Goal: Communication & Community: Answer question/provide support

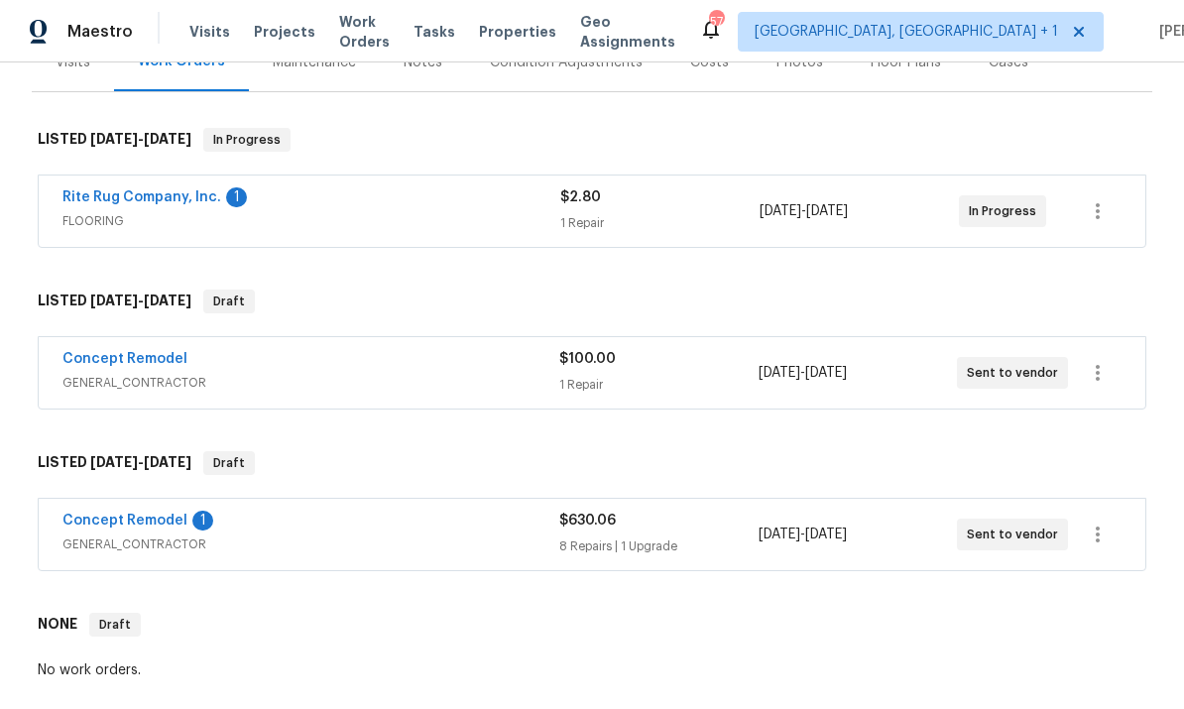
scroll to position [267, 0]
click at [166, 202] on link "Rite Rug Company, Inc." at bounding box center [141, 198] width 159 height 14
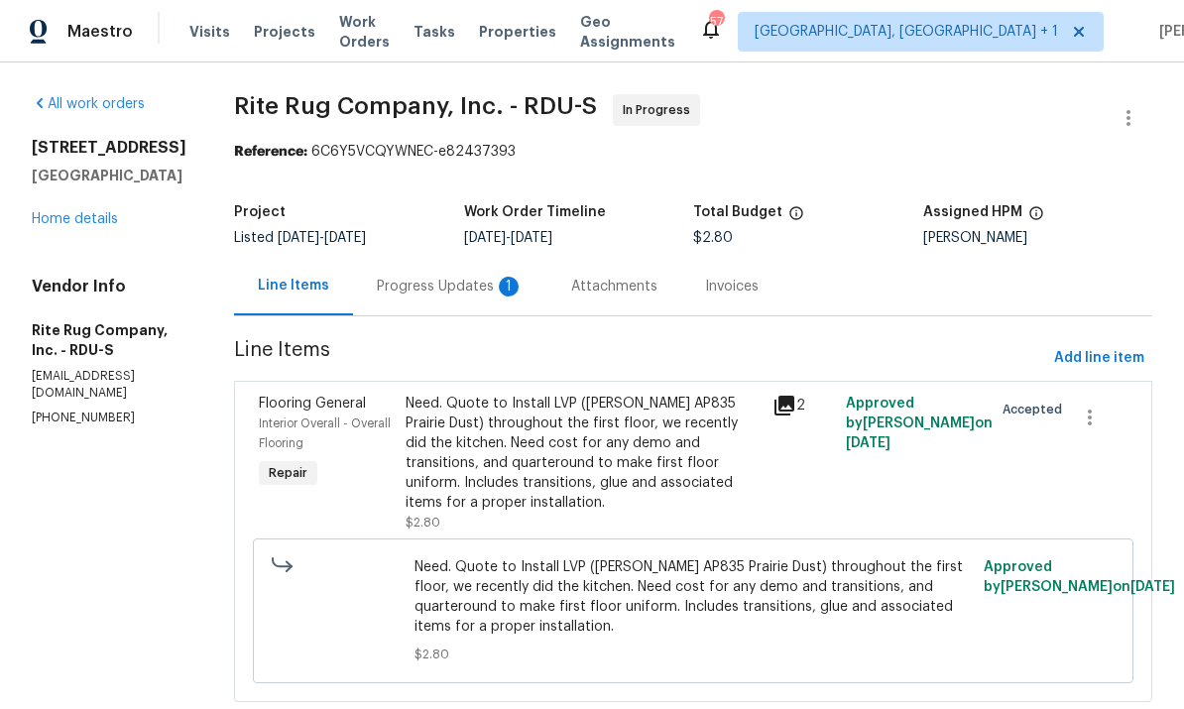
click at [477, 276] on div "Progress Updates 1" at bounding box center [450, 286] width 194 height 59
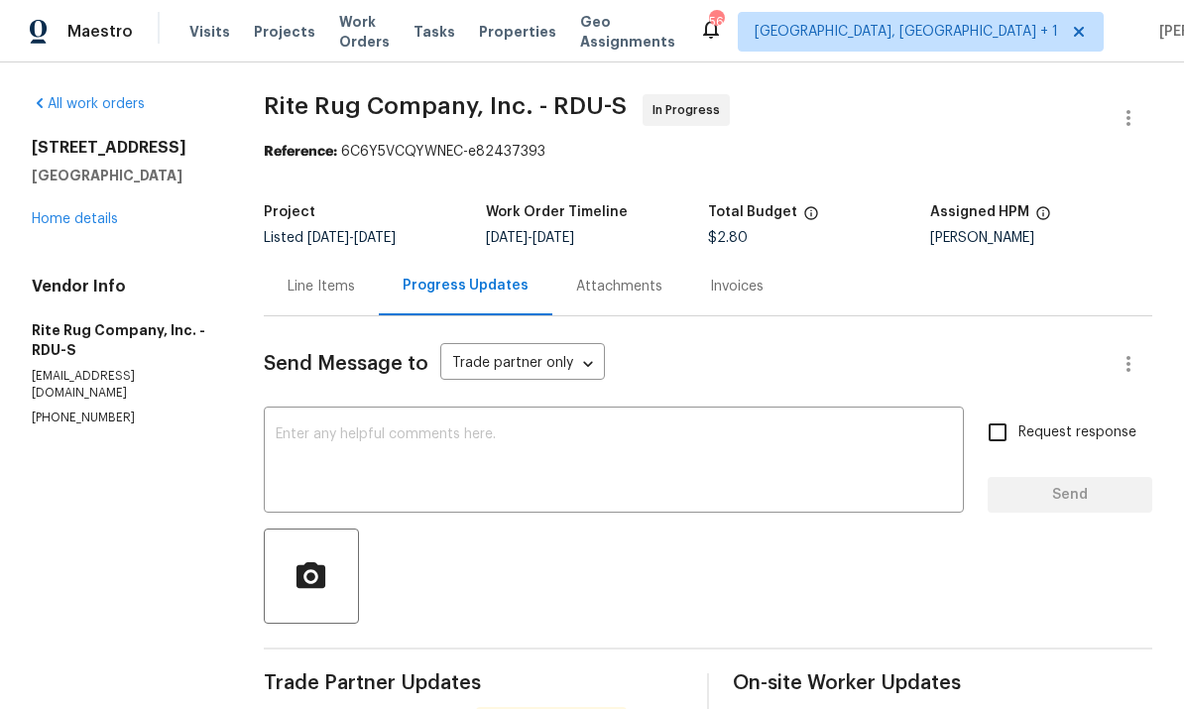
scroll to position [74, 0]
click at [121, 143] on div "[STREET_ADDRESS][PERSON_NAME] Home details" at bounding box center [124, 183] width 184 height 91
click at [113, 212] on link "Home details" at bounding box center [75, 219] width 86 height 14
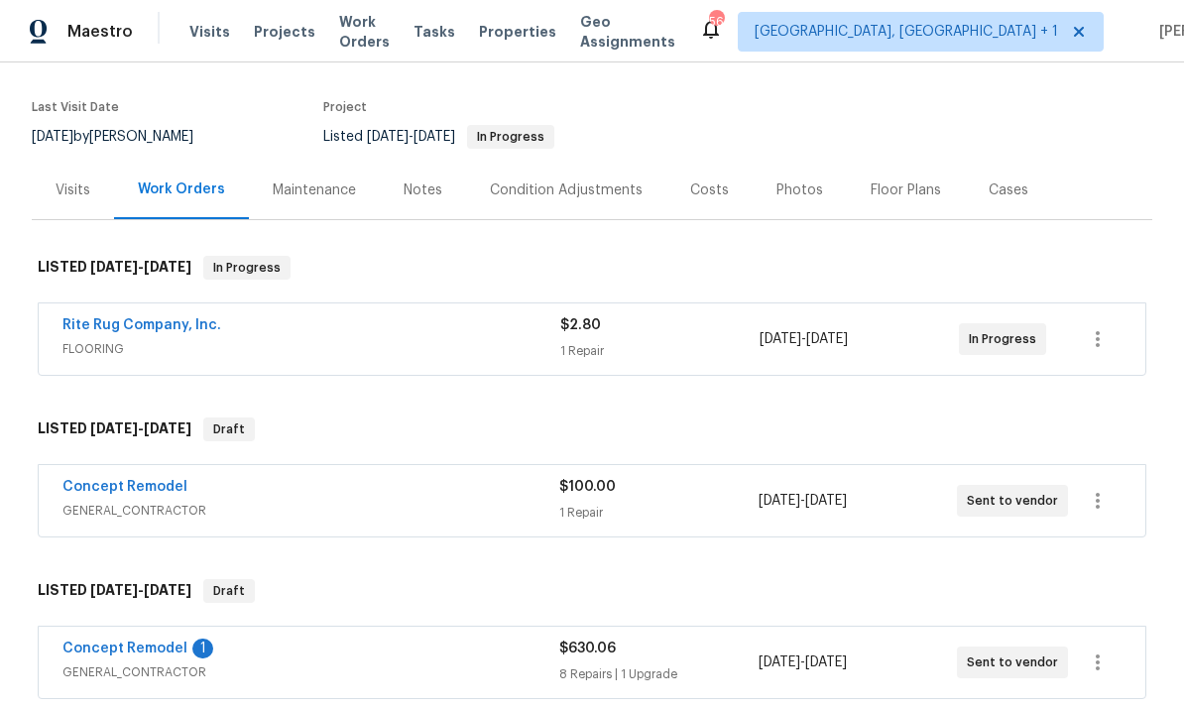
scroll to position [154, 0]
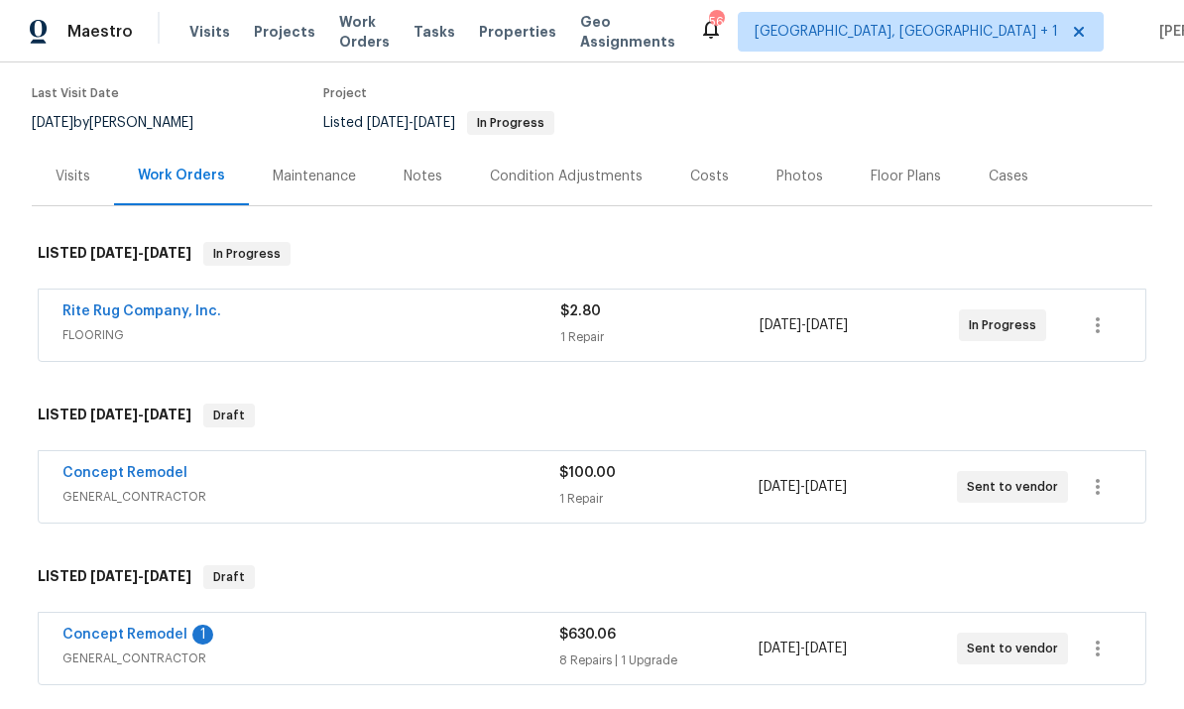
click at [148, 628] on link "Concept Remodel" at bounding box center [124, 635] width 125 height 14
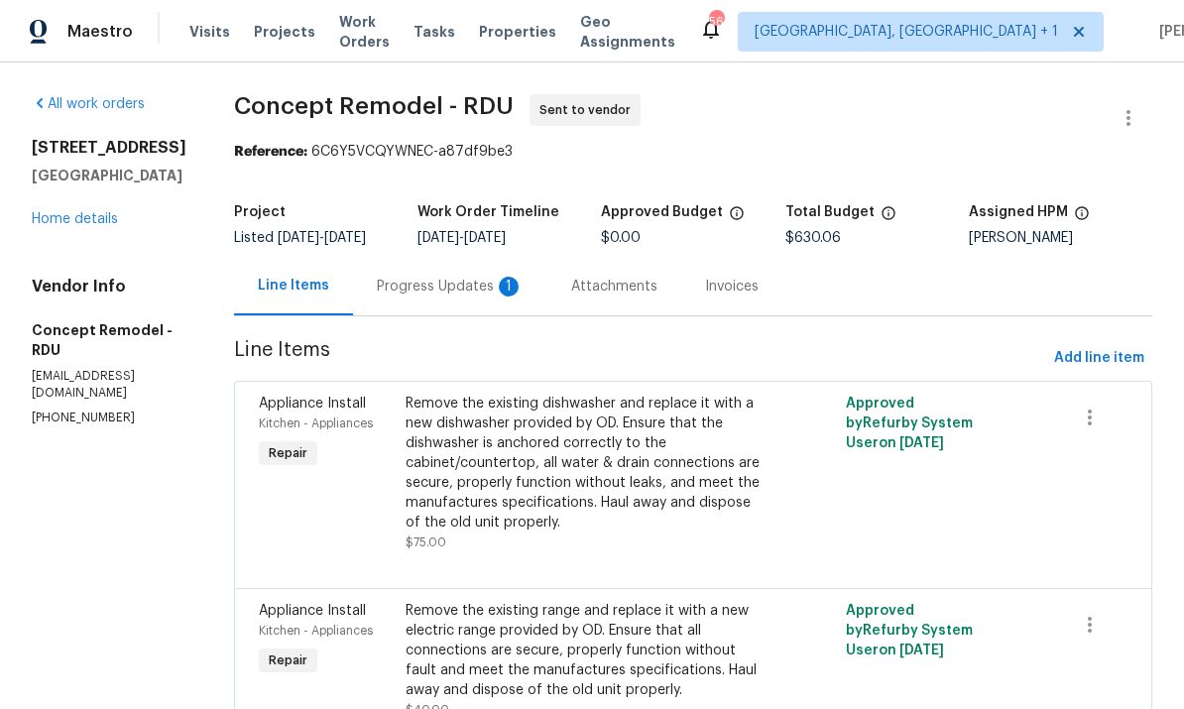
click at [420, 286] on div "Progress Updates 1" at bounding box center [450, 287] width 147 height 20
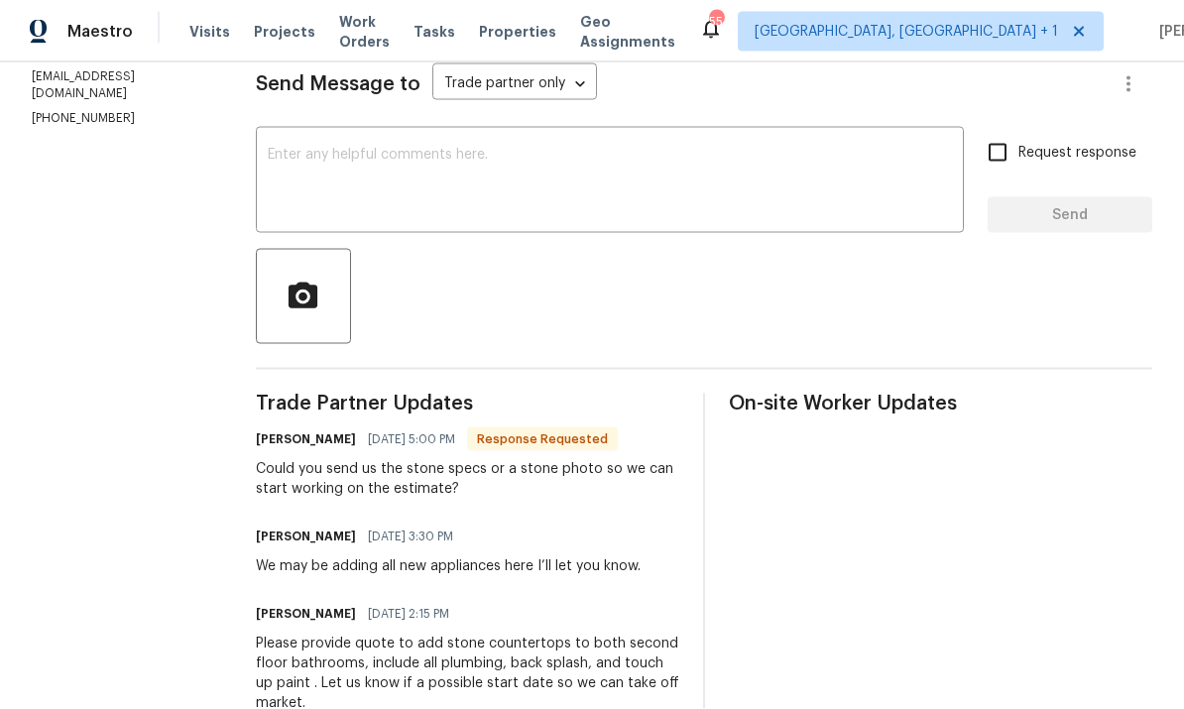
scroll to position [74, 0]
click at [404, 148] on textarea at bounding box center [610, 182] width 684 height 69
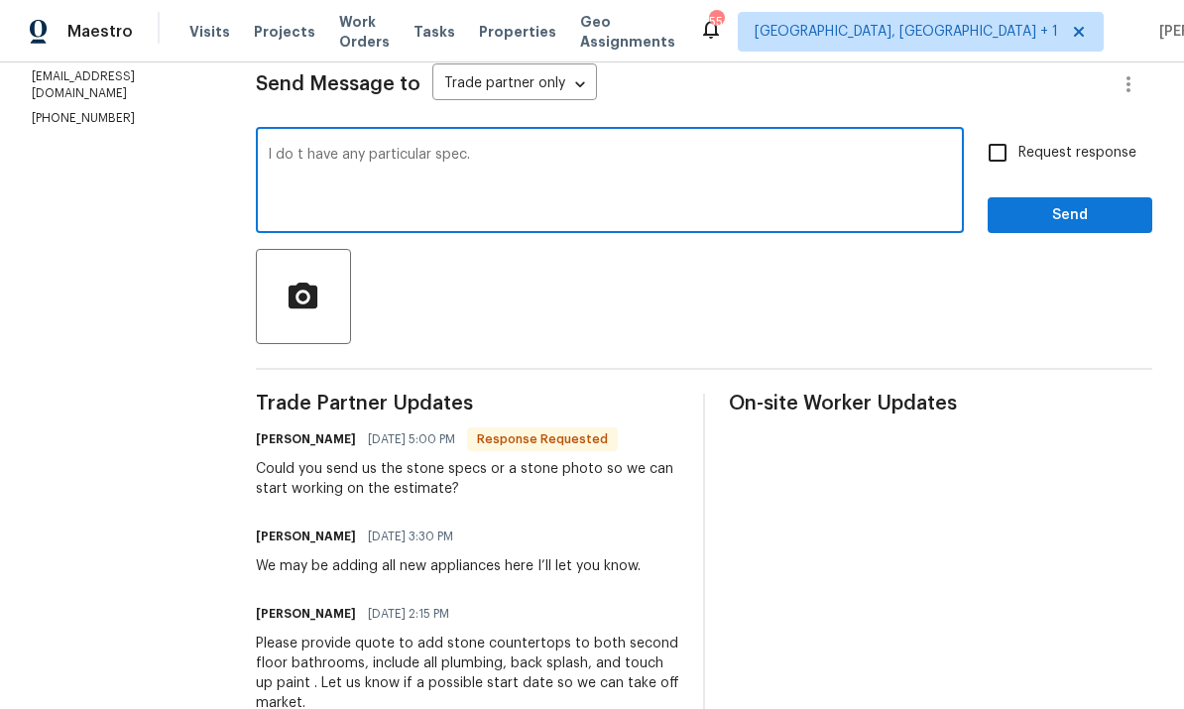
click at [304, 148] on textarea "I do t have any particular spec." at bounding box center [610, 182] width 684 height 69
click at [502, 148] on textarea "I dont have any particular spec." at bounding box center [610, 182] width 684 height 69
click at [584, 148] on textarea "I dont have any particular specification, maybe match southing similar to the k…" at bounding box center [610, 182] width 684 height 69
click at [678, 148] on textarea "I dont have any particular specification, maybe match southing similar to the k…" at bounding box center [610, 182] width 684 height 69
click at [893, 148] on textarea "I dont have any particular specification, maybe match somthing similar to the k…" at bounding box center [610, 182] width 684 height 69
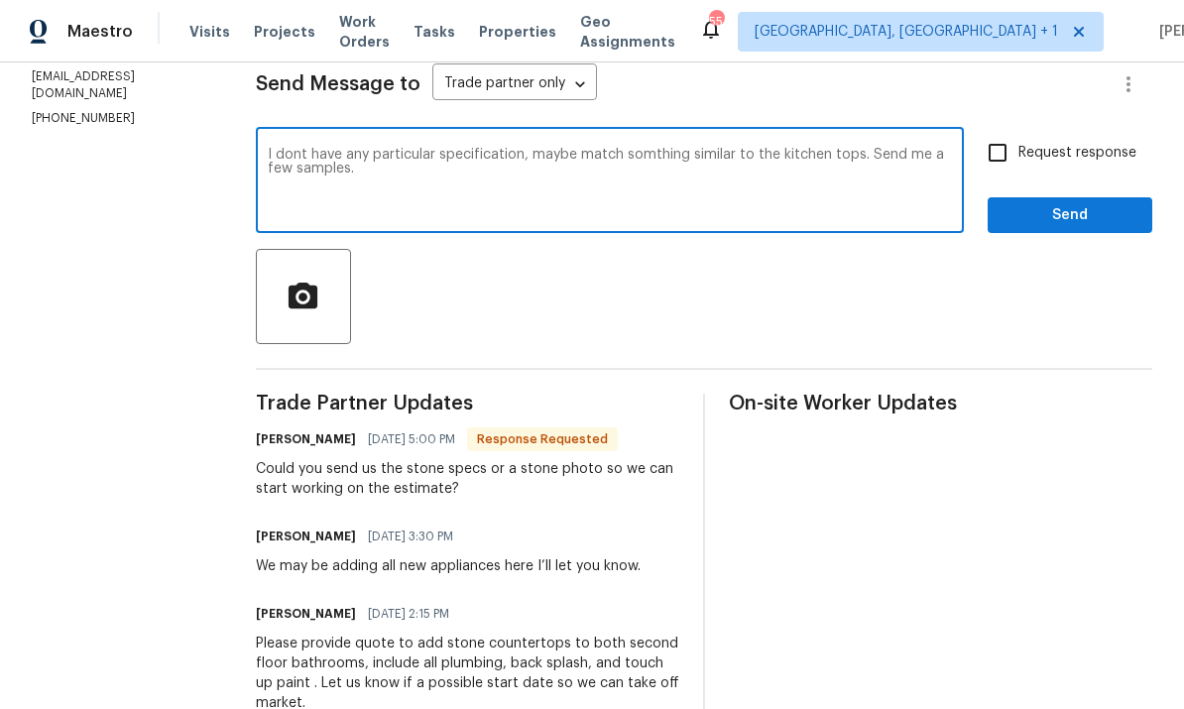
type textarea "I dont have any particular specification, maybe match somthing similar to the k…"
click at [1003, 132] on input "Request response" at bounding box center [998, 153] width 42 height 42
checkbox input "true"
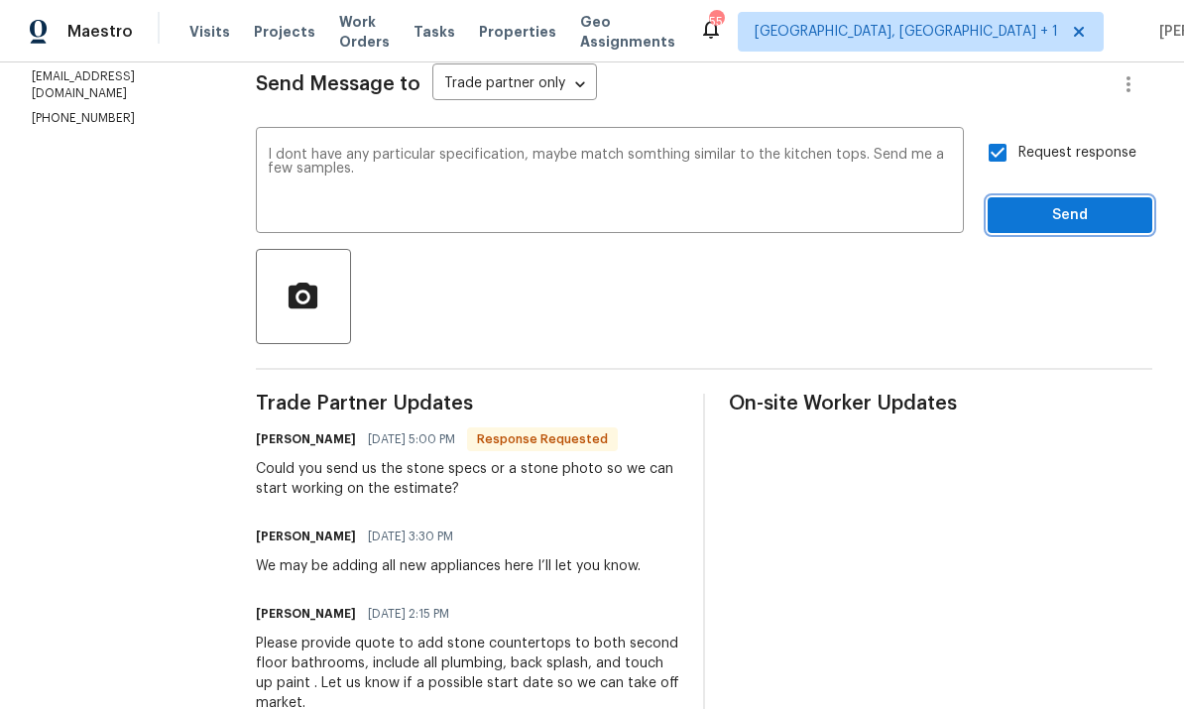
click at [1081, 197] on button "Send" at bounding box center [1070, 215] width 165 height 37
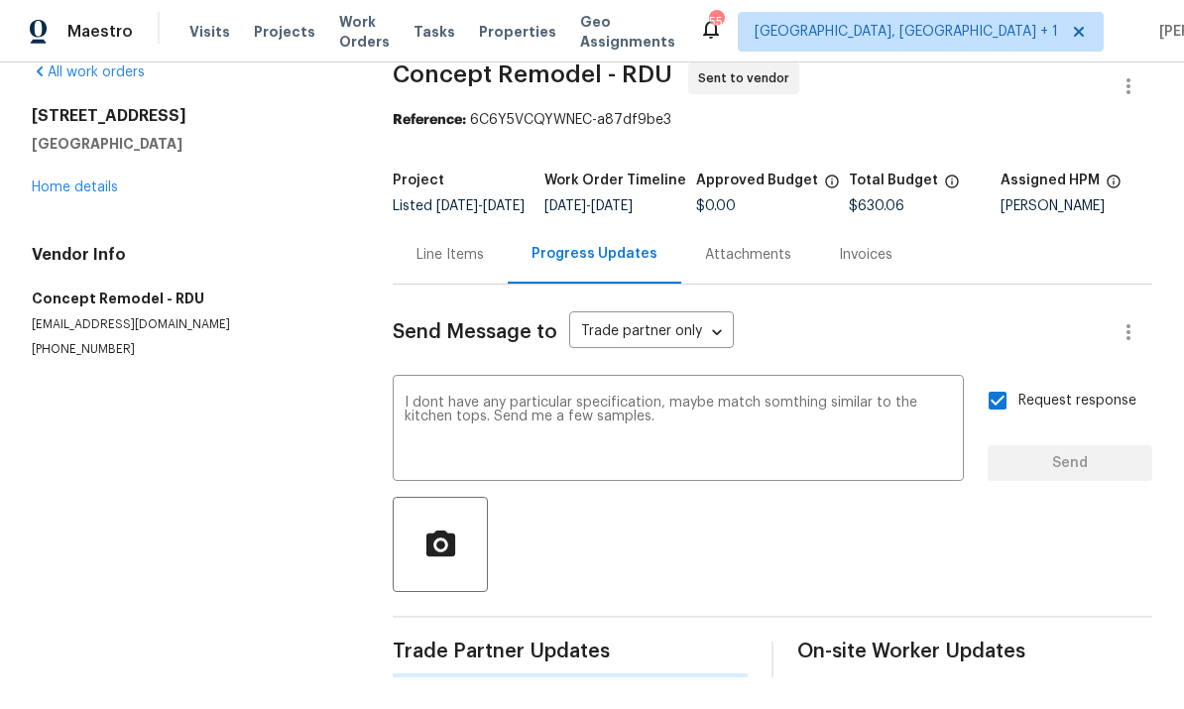
scroll to position [0, 0]
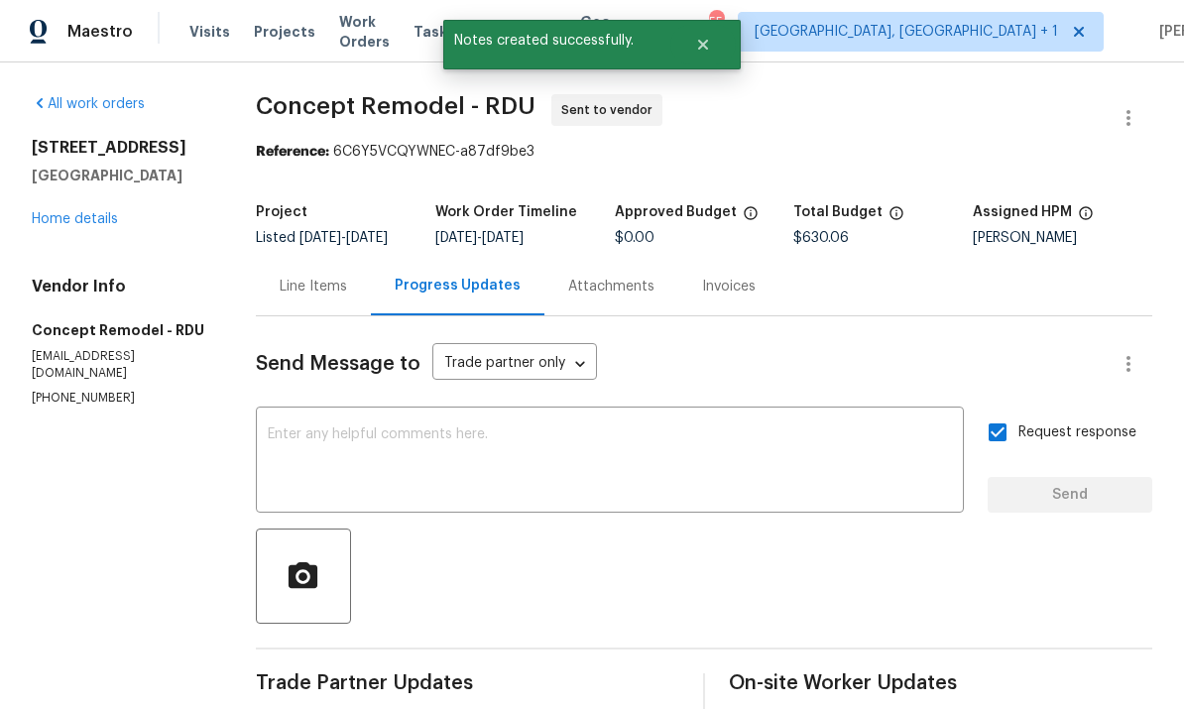
click at [115, 212] on link "Home details" at bounding box center [75, 219] width 86 height 14
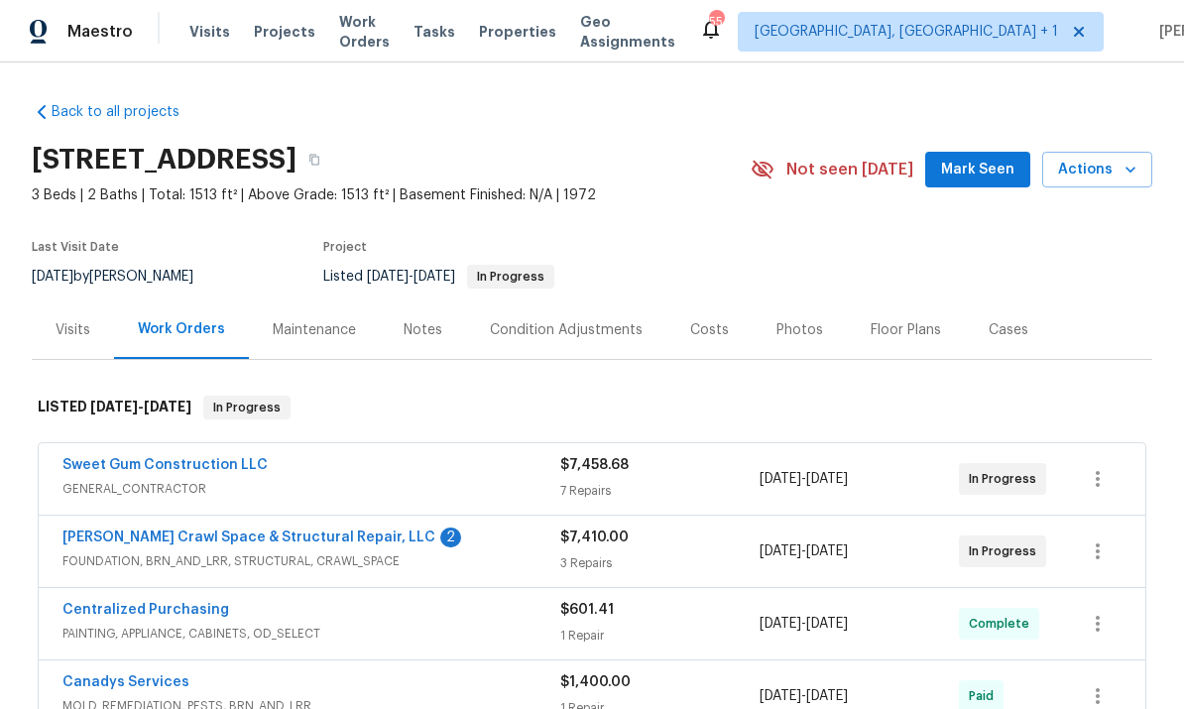
click at [339, 532] on link "Falcone Crawl Space & Structural Repair, LLC" at bounding box center [248, 538] width 373 height 14
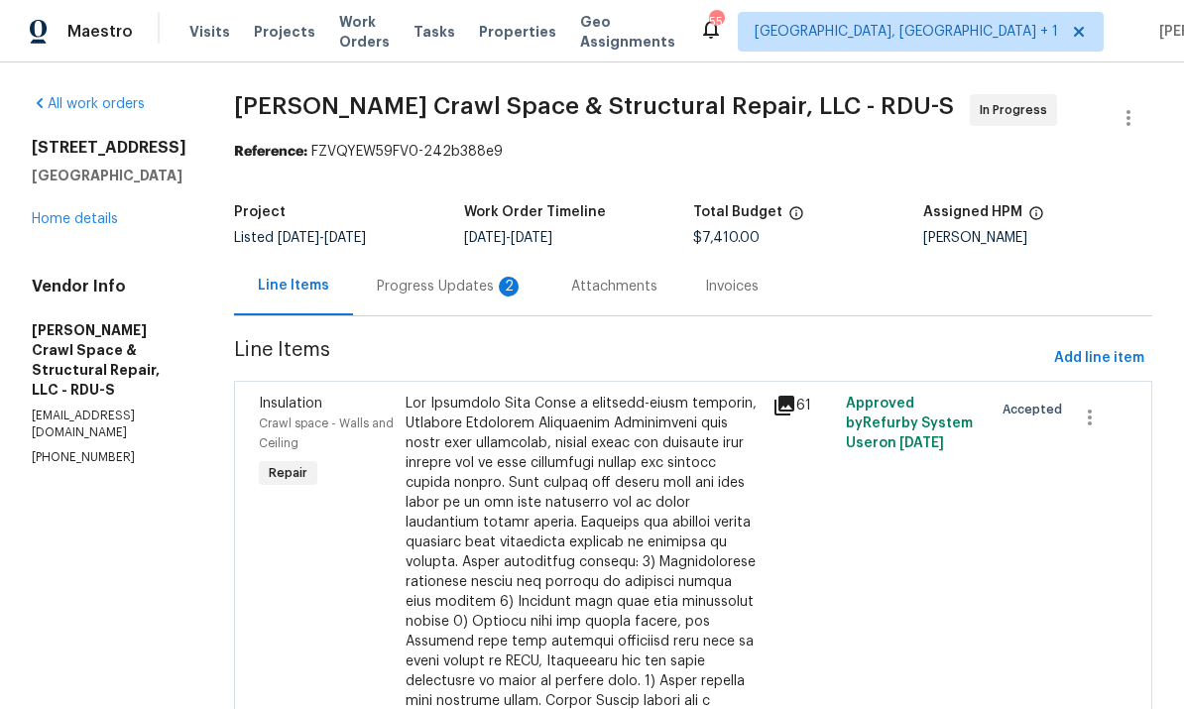
click at [464, 291] on div "Progress Updates 2" at bounding box center [450, 287] width 147 height 20
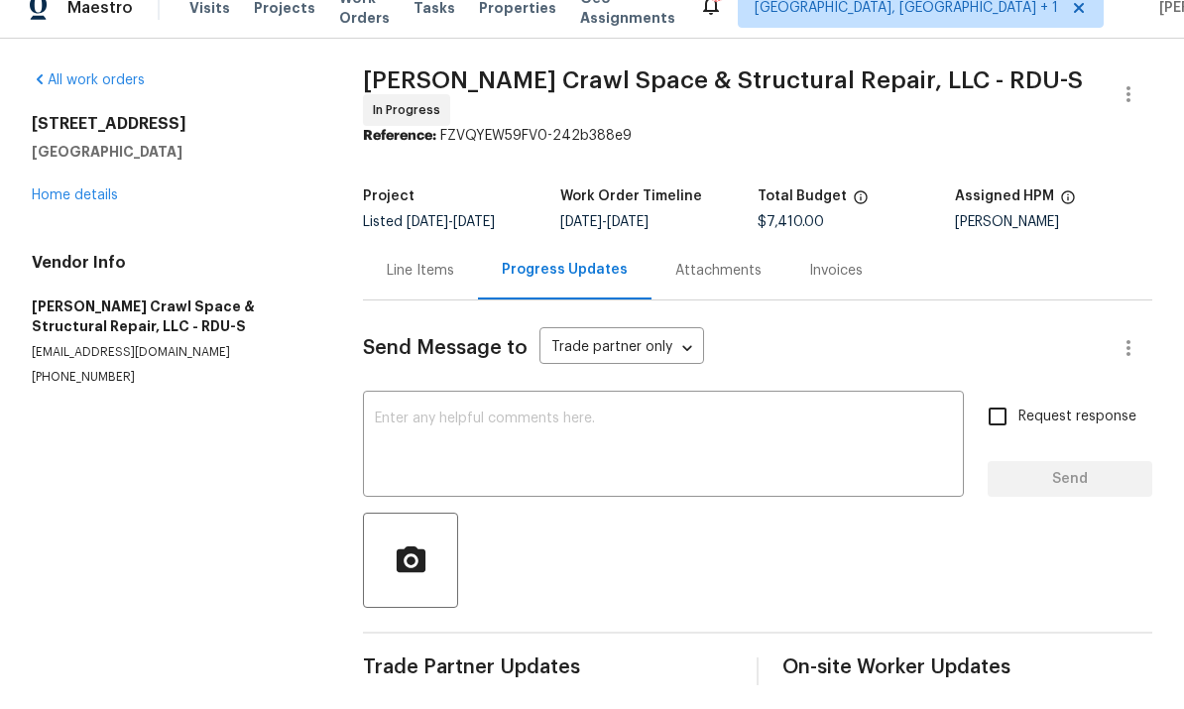
scroll to position [74, 0]
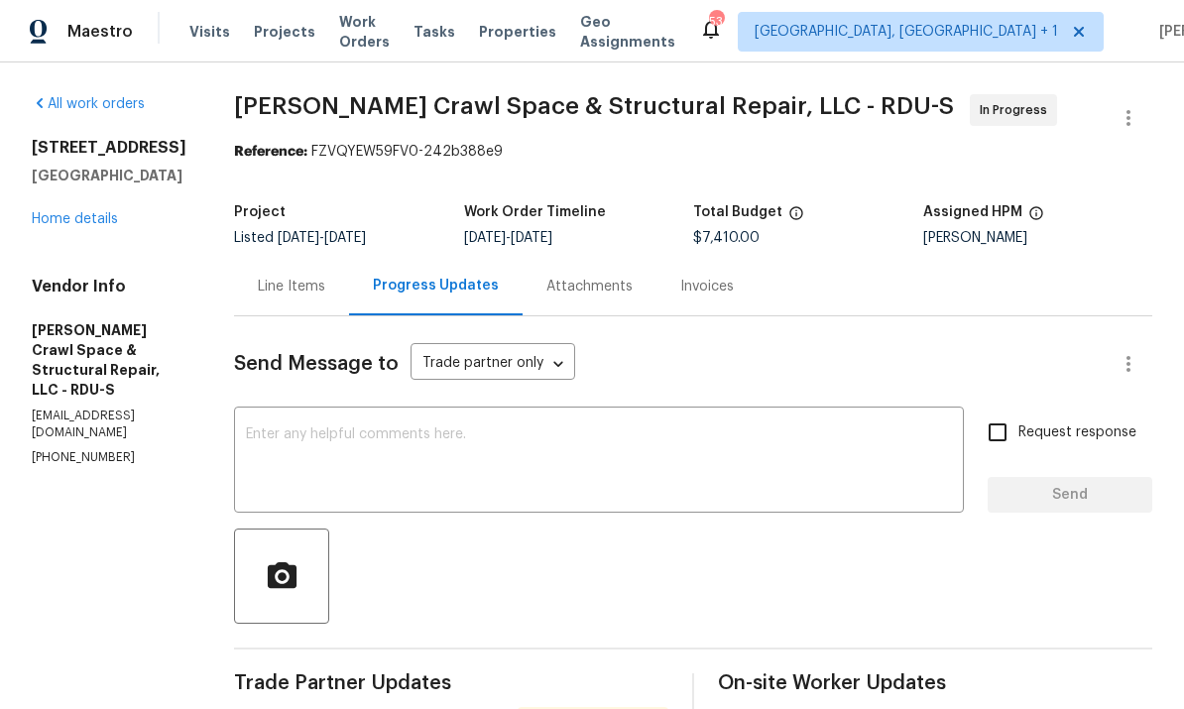
click at [548, 708] on span "Response Requested" at bounding box center [593, 719] width 147 height 20
click at [108, 212] on link "Home details" at bounding box center [75, 219] width 86 height 14
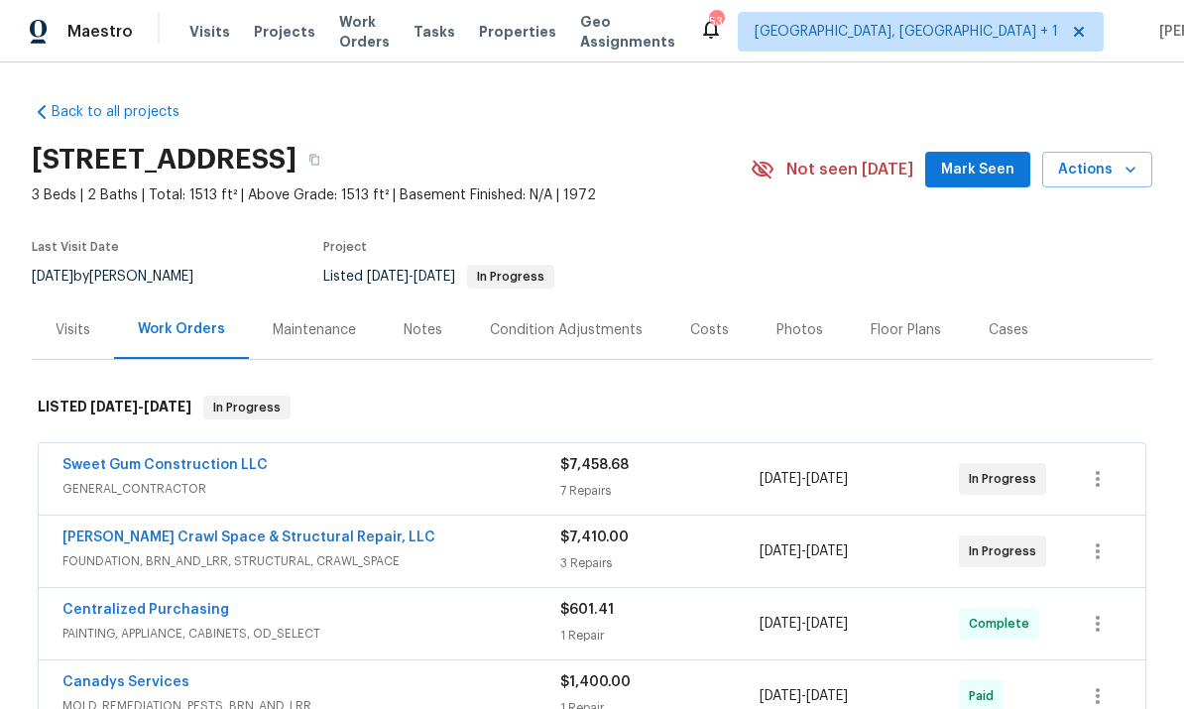
click at [208, 458] on link "Sweet Gum Construction LLC" at bounding box center [164, 465] width 205 height 14
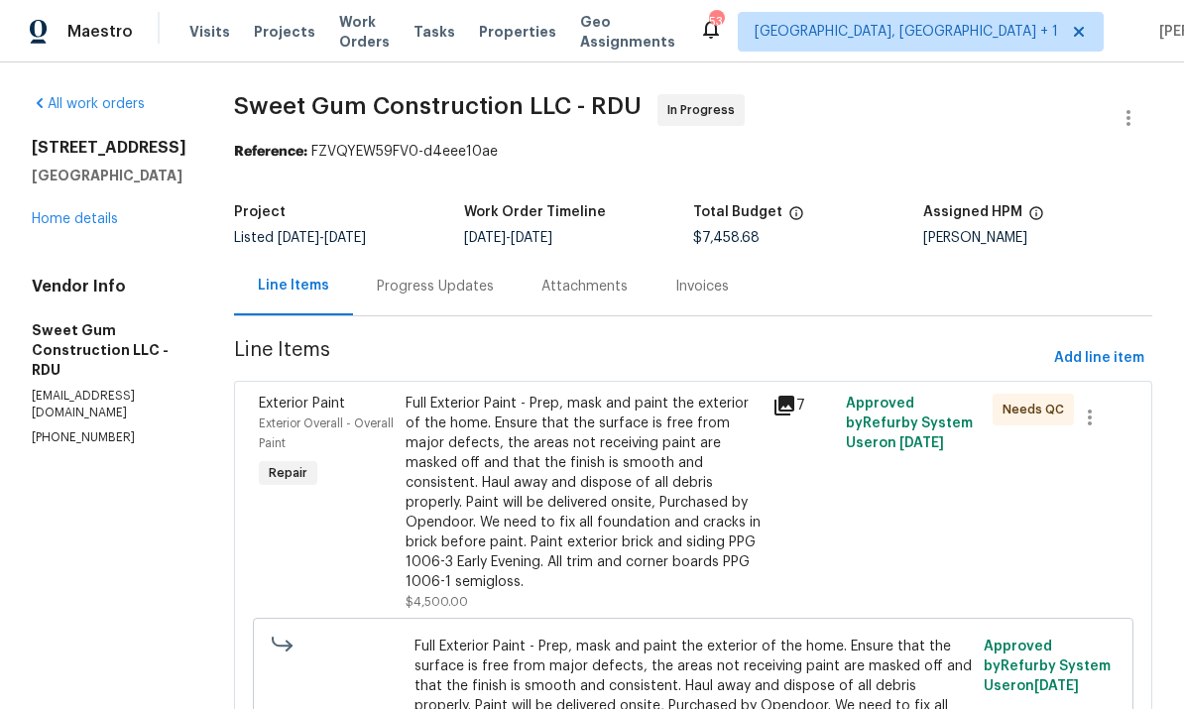
click at [463, 285] on div "Progress Updates" at bounding box center [435, 287] width 117 height 20
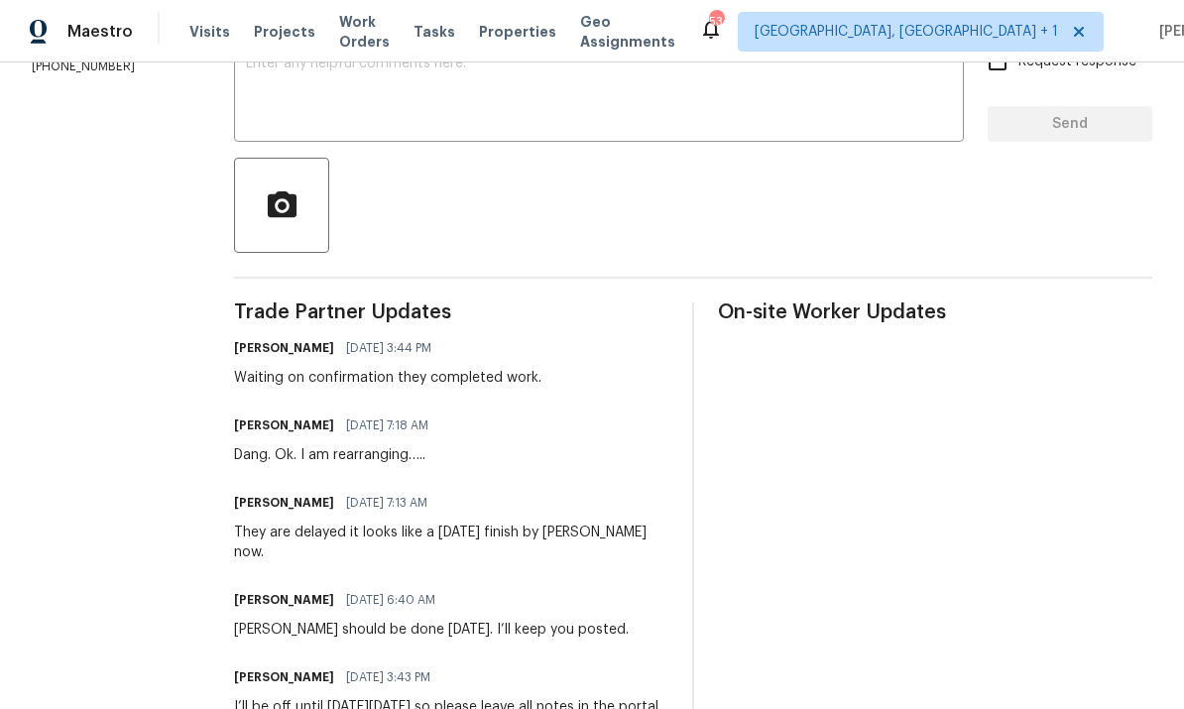
scroll to position [324, 0]
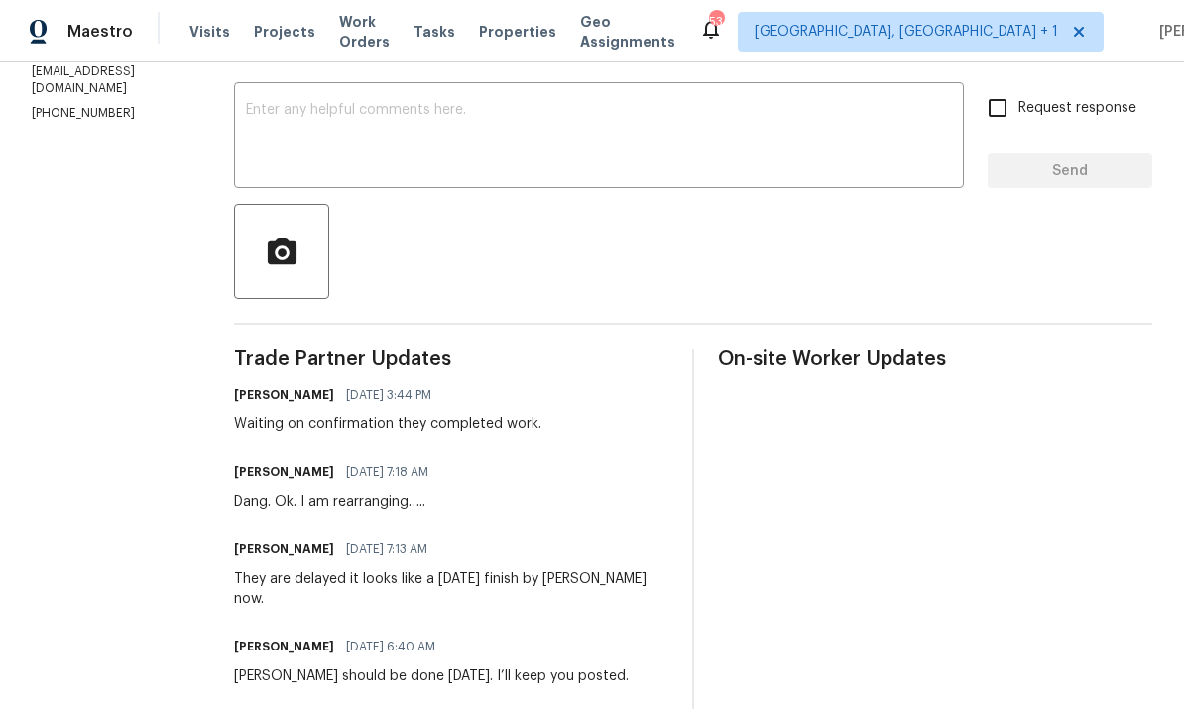
click at [356, 119] on textarea at bounding box center [599, 137] width 706 height 69
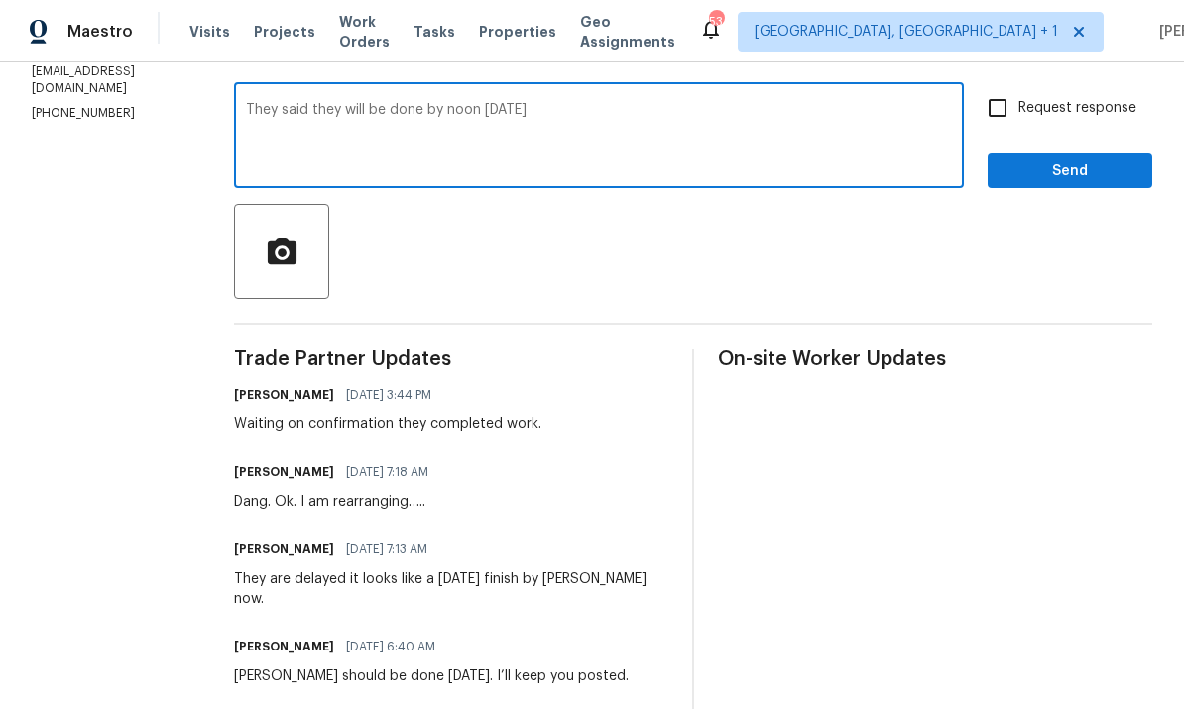
type textarea "They said they will be done by noon today"
click at [1007, 112] on input "Request response" at bounding box center [998, 108] width 42 height 42
checkbox input "true"
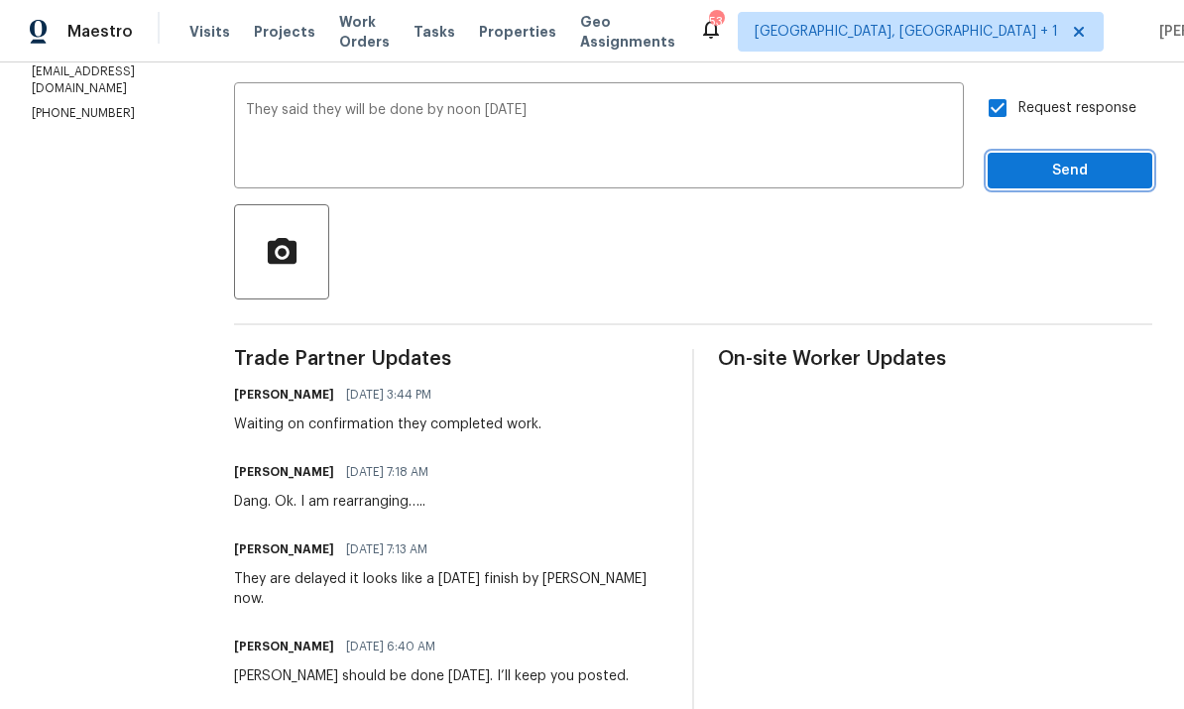
click at [1087, 187] on button "Send" at bounding box center [1070, 171] width 165 height 37
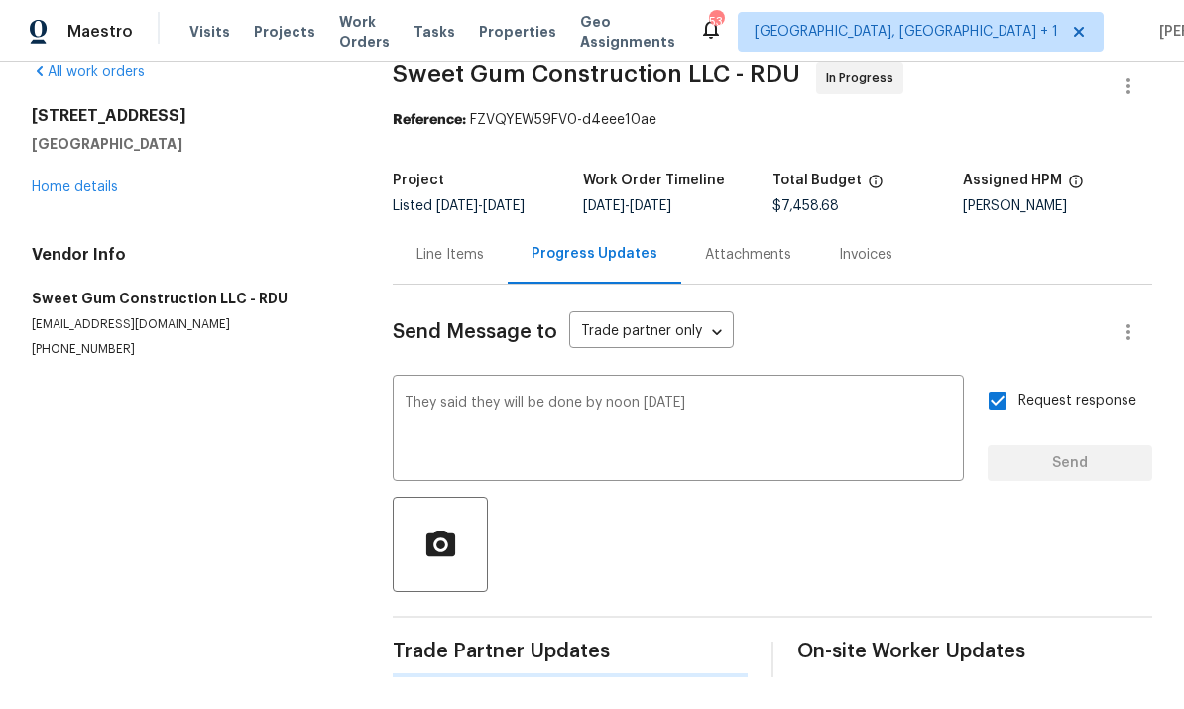
scroll to position [0, 0]
